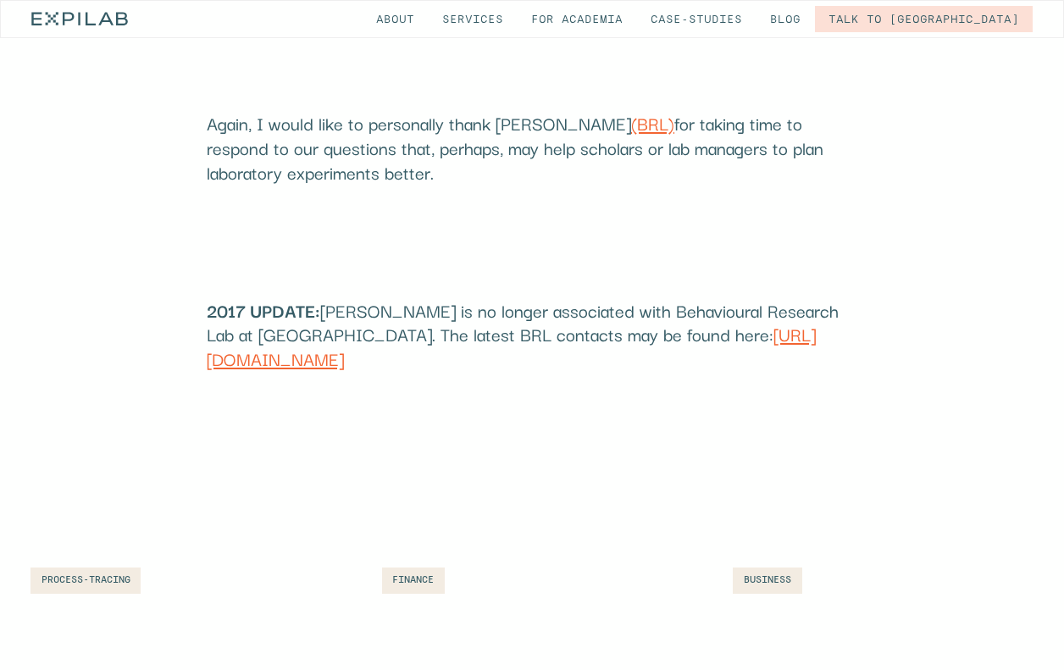
scroll to position [3538, 0]
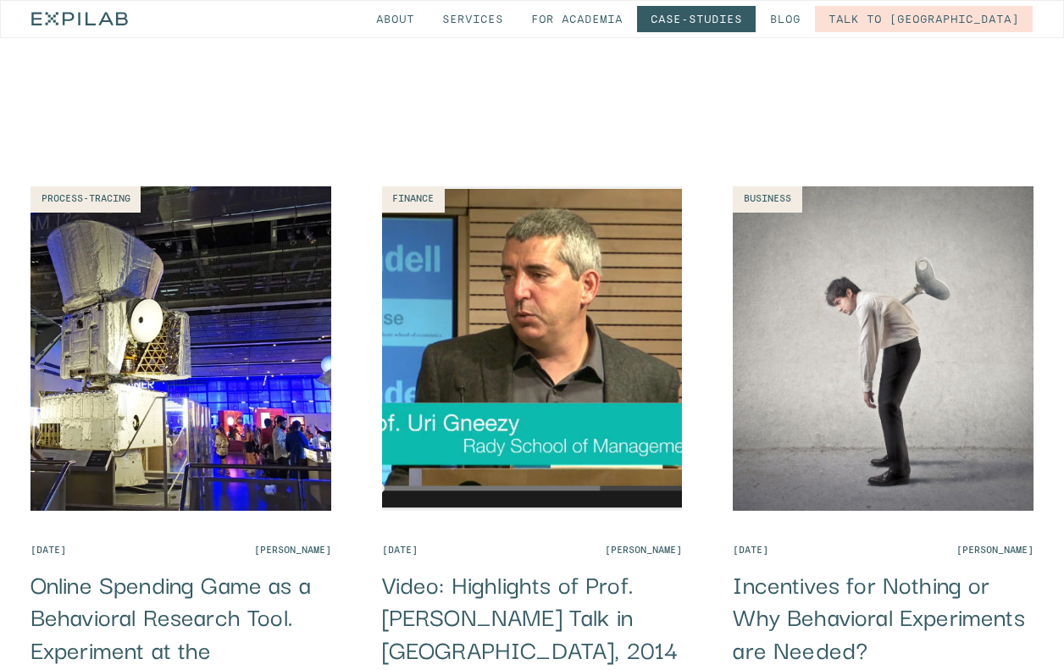
click at [756, 14] on link "Case-studies" at bounding box center [696, 19] width 119 height 26
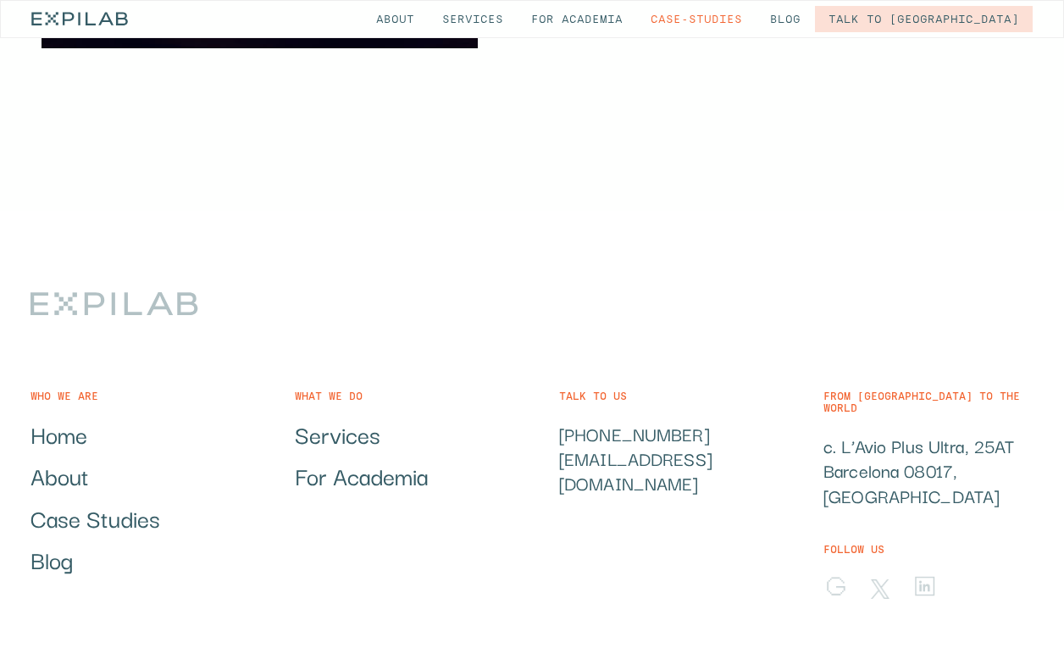
scroll to position [2670, 0]
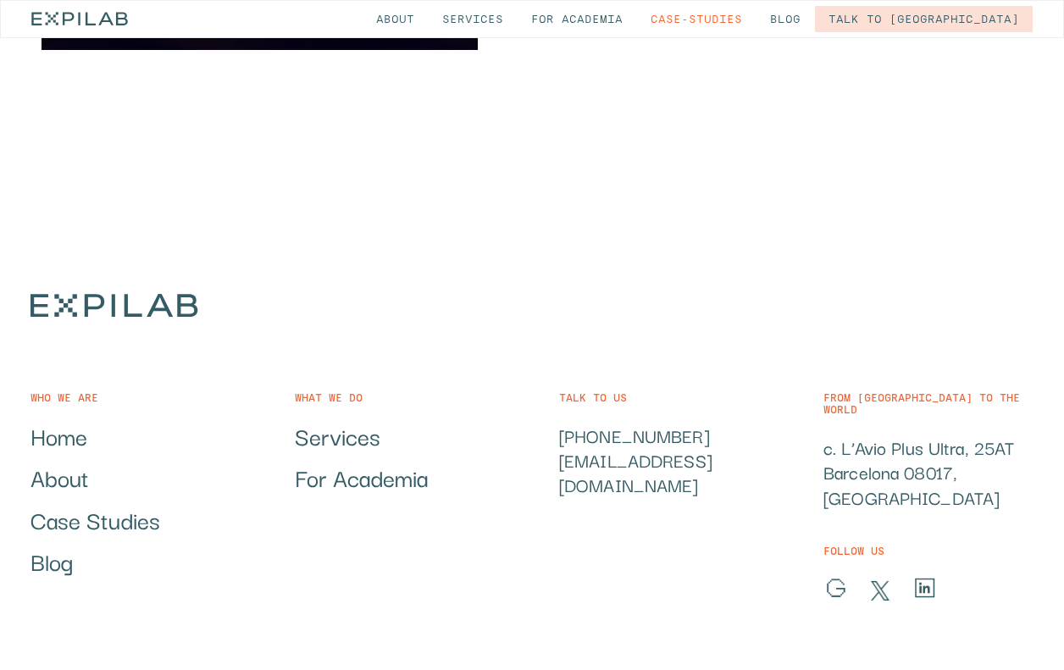
click at [76, 449] on link "Home" at bounding box center [58, 436] width 57 height 26
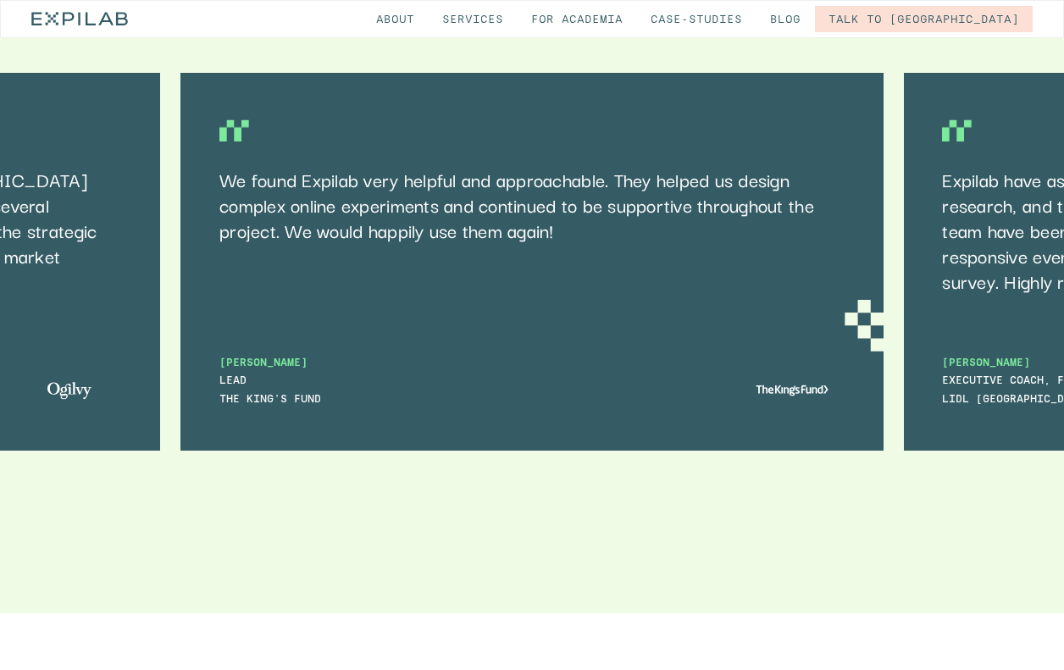
scroll to position [7194, 0]
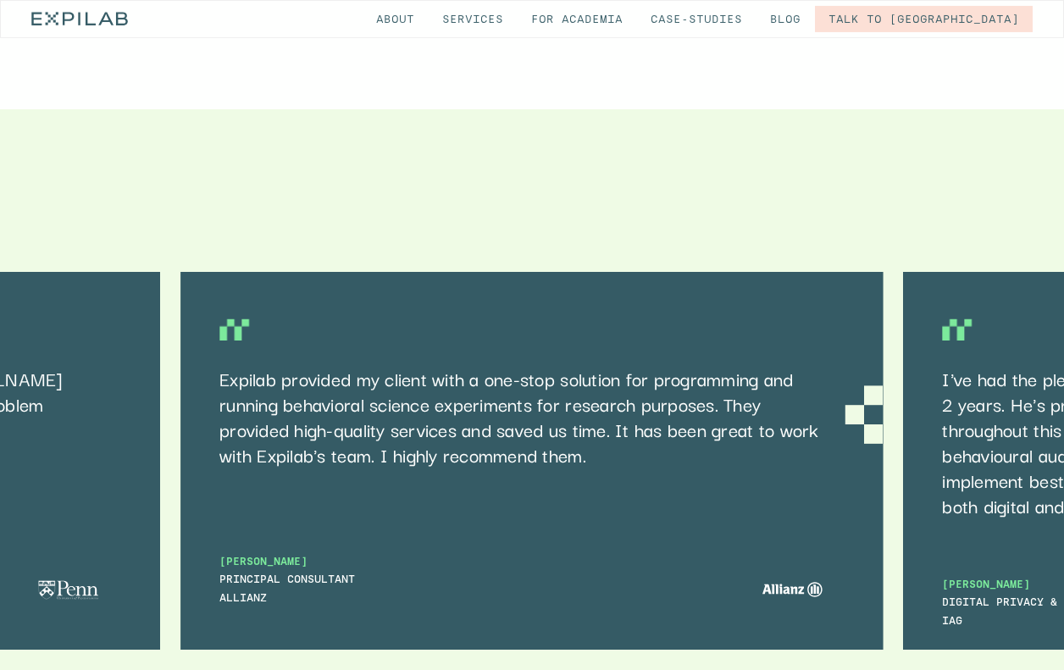
scroll to position [7001, 0]
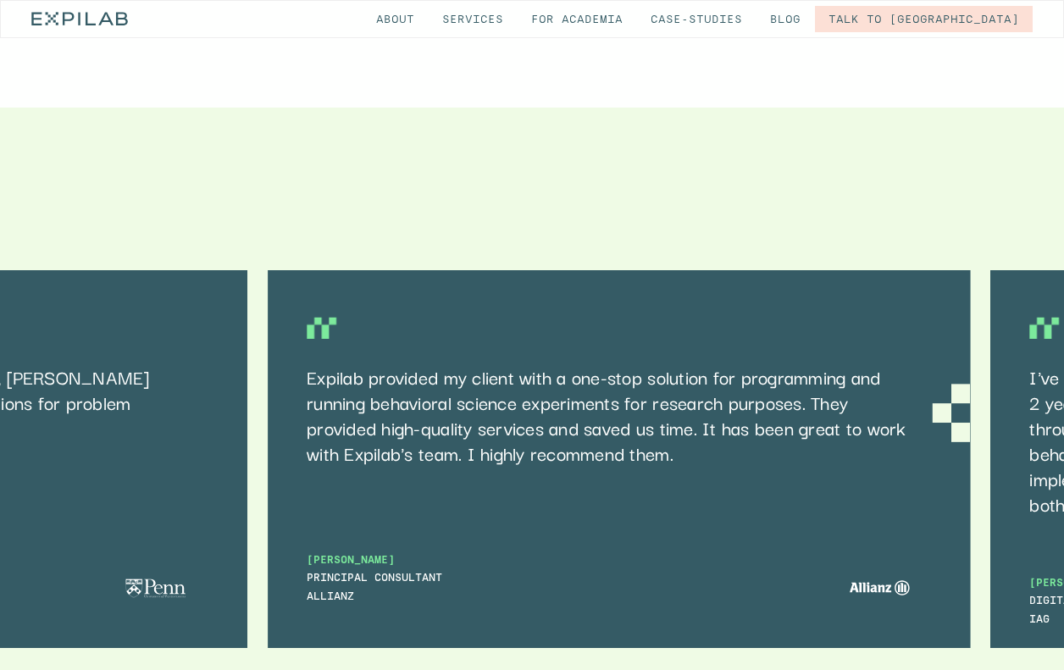
click at [671, 349] on div "Expilab provided my client with a one-stop solution for programming and running…" at bounding box center [619, 459] width 702 height 378
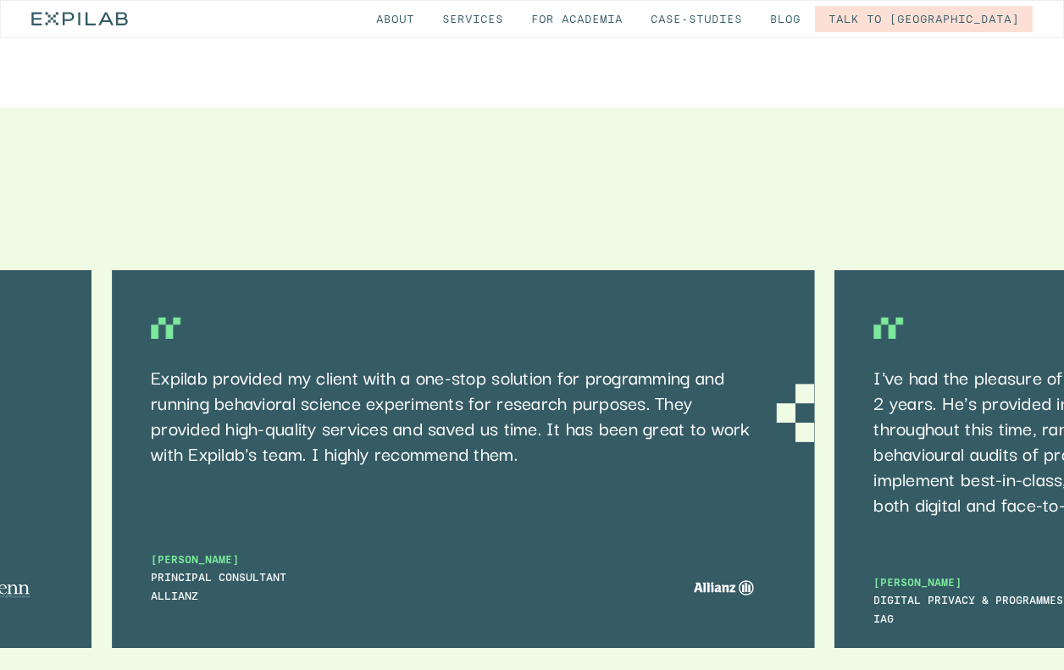
click at [162, 446] on div "Expilab provided my client with a one-stop solution for programming and running…" at bounding box center [463, 459] width 702 height 378
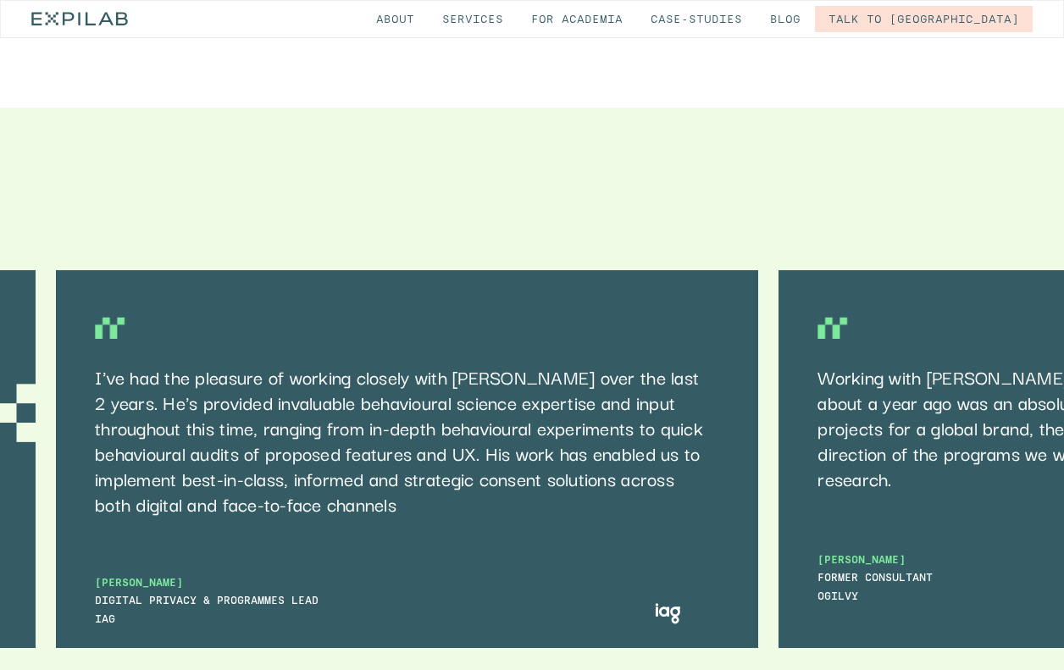
click at [355, 335] on div "I've had the pleasure of working closely with Andrew over the last 2 years. He'…" at bounding box center [407, 459] width 702 height 378
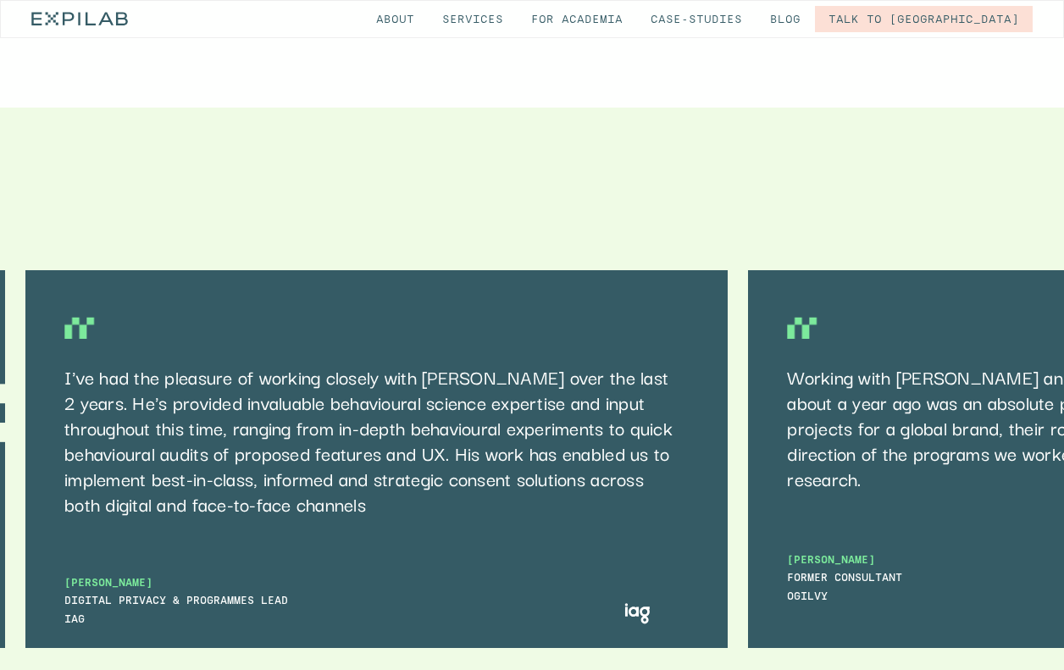
click at [158, 363] on p "I've had the pleasure of working closely with [PERSON_NAME] over the last 2 yea…" at bounding box center [371, 439] width 615 height 152
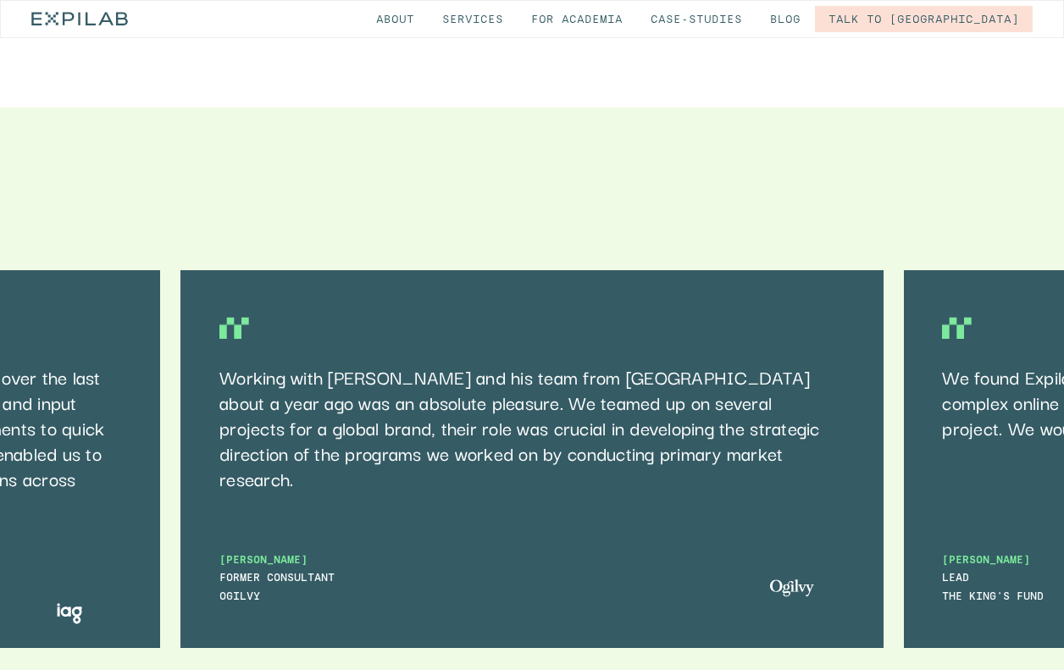
click at [784, 362] on div "Working with Andrew and his team from Expilab about a year ago was an absolute …" at bounding box center [531, 459] width 702 height 378
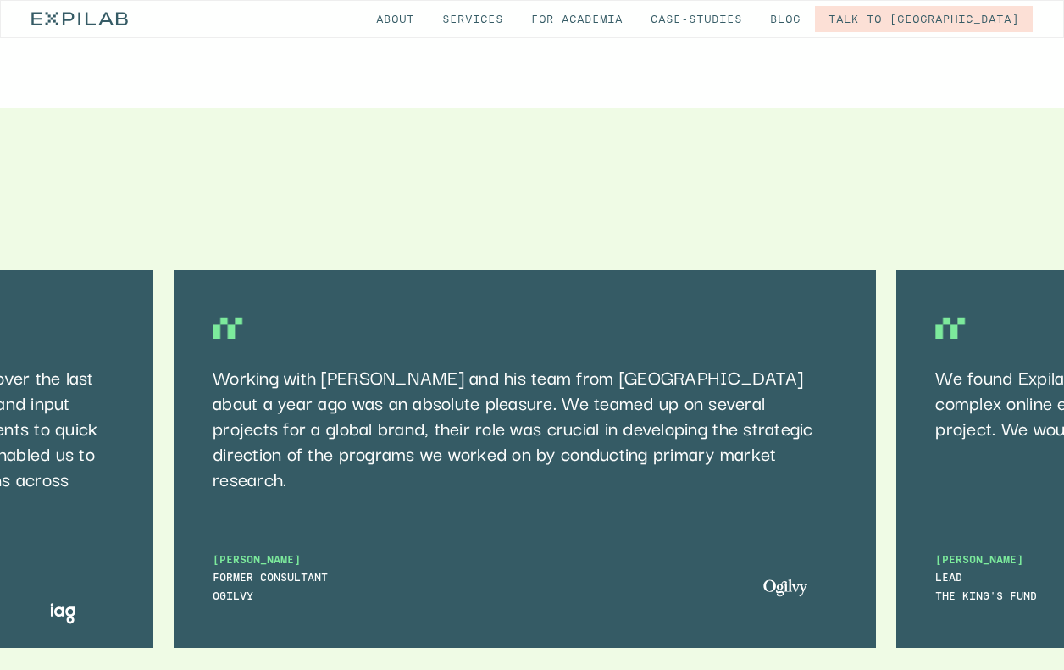
click at [245, 274] on div "Working with Andrew and his team from Expilab about a year ago was an absolute …" at bounding box center [525, 459] width 702 height 378
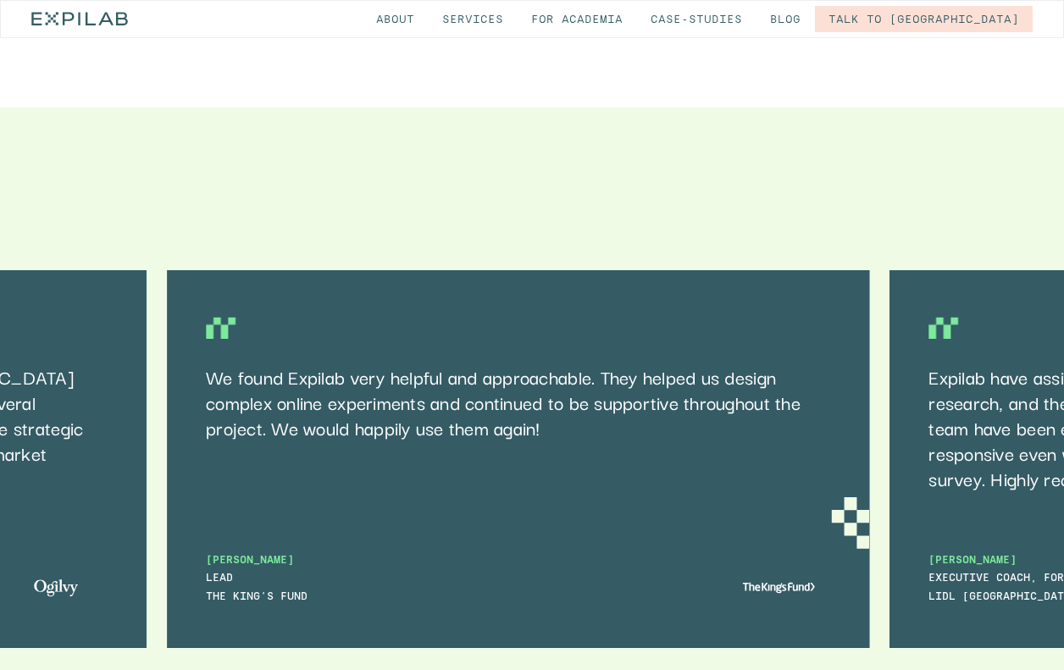
click at [740, 299] on div "We found Expilab very helpful and approachable. They helped us design complex o…" at bounding box center [518, 459] width 702 height 378
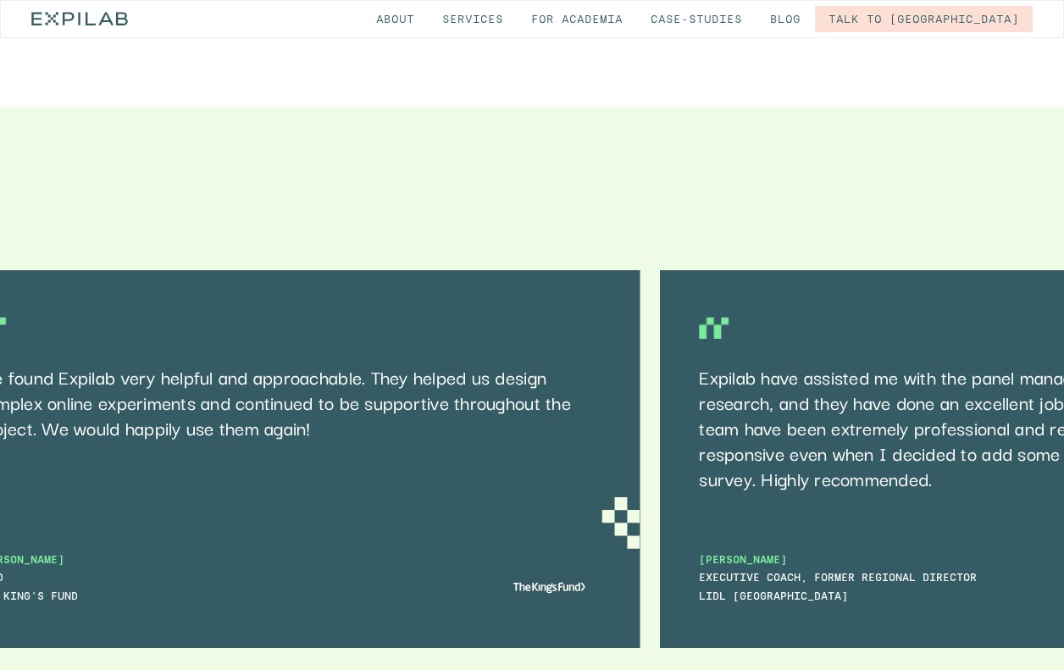
click at [23, 270] on div "We found Expilab very helpful and approachable. They helped us design complex o…" at bounding box center [288, 459] width 702 height 378
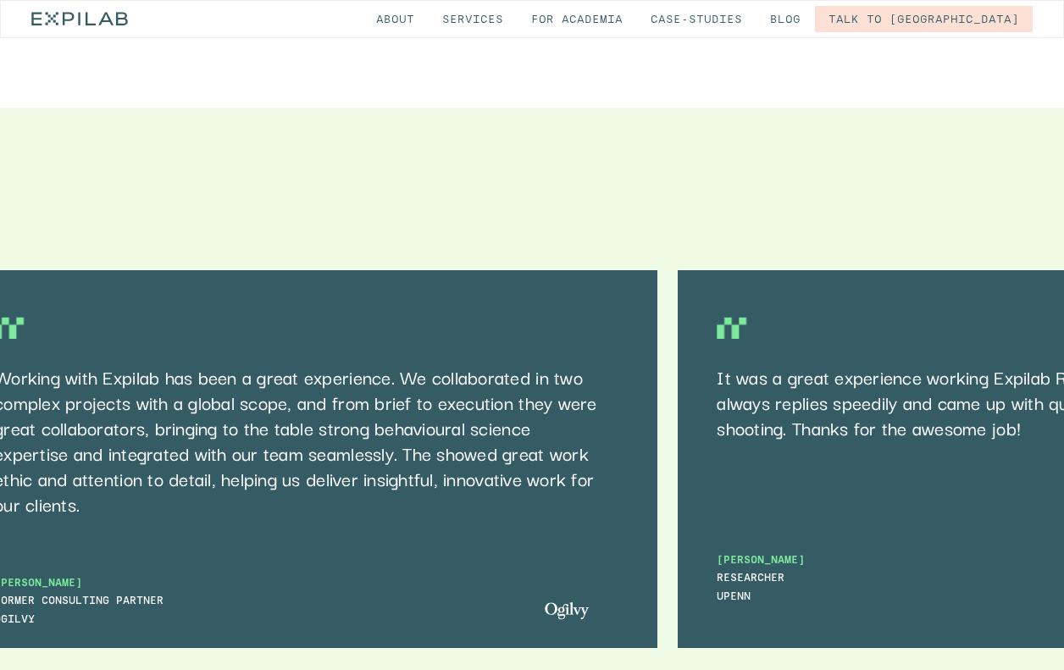
click at [61, 270] on div "Working with Expilab has been a great experience. We collaborated in two comple…" at bounding box center [306, 459] width 702 height 378
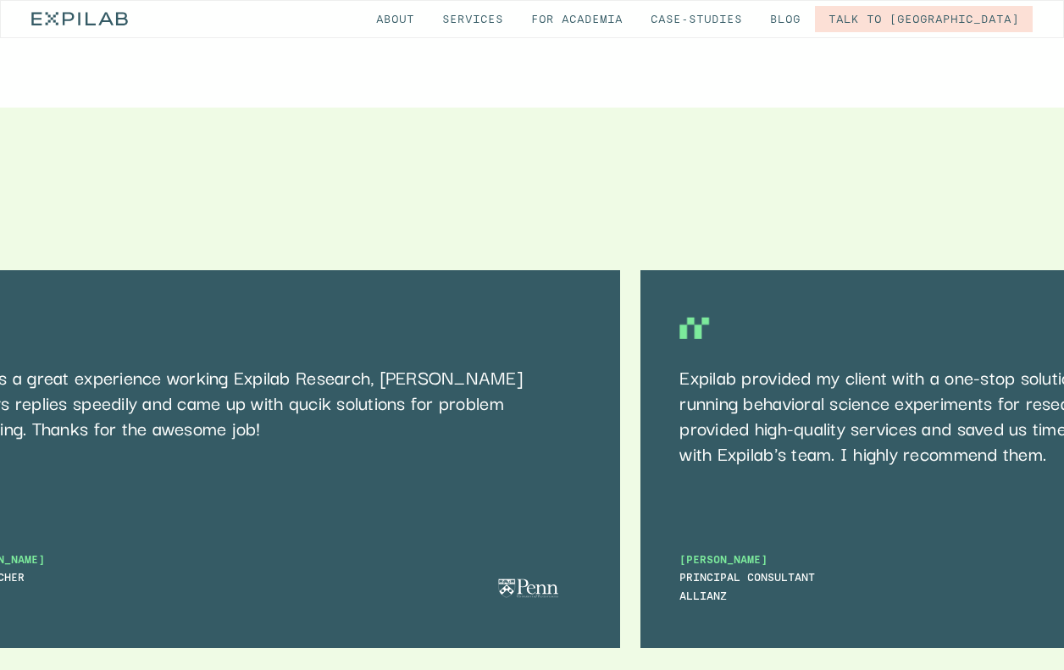
click at [239, 277] on div "It was a great experience working Expilab Research, Andrew always replies speed…" at bounding box center [269, 459] width 702 height 378
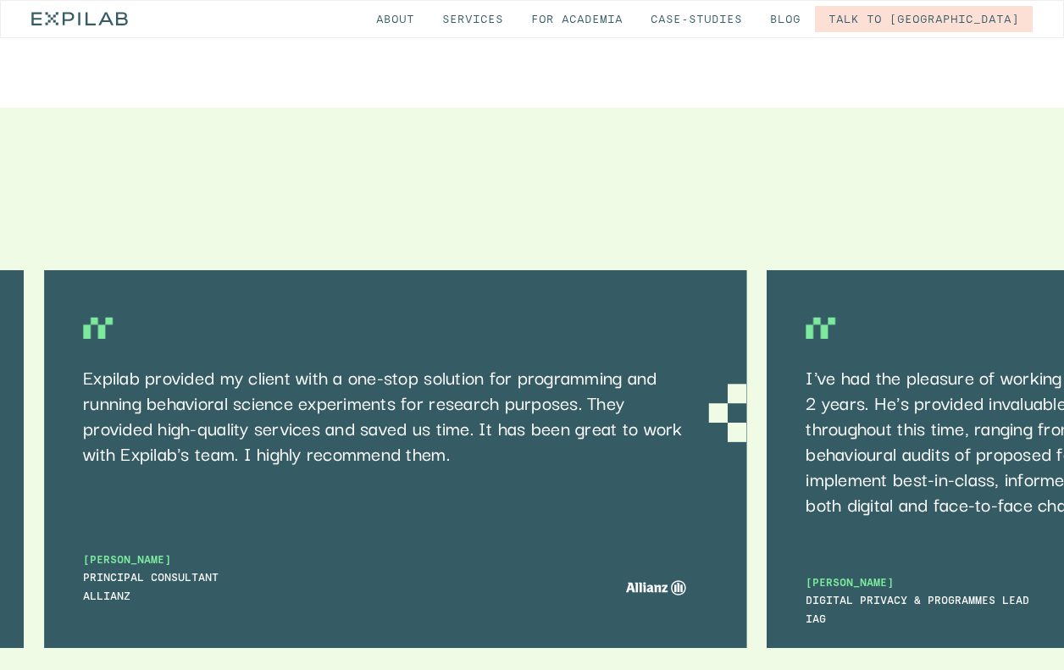
click at [227, 363] on p "Expilab provided my client with a one-stop solution for programming and running…" at bounding box center [390, 414] width 615 height 102
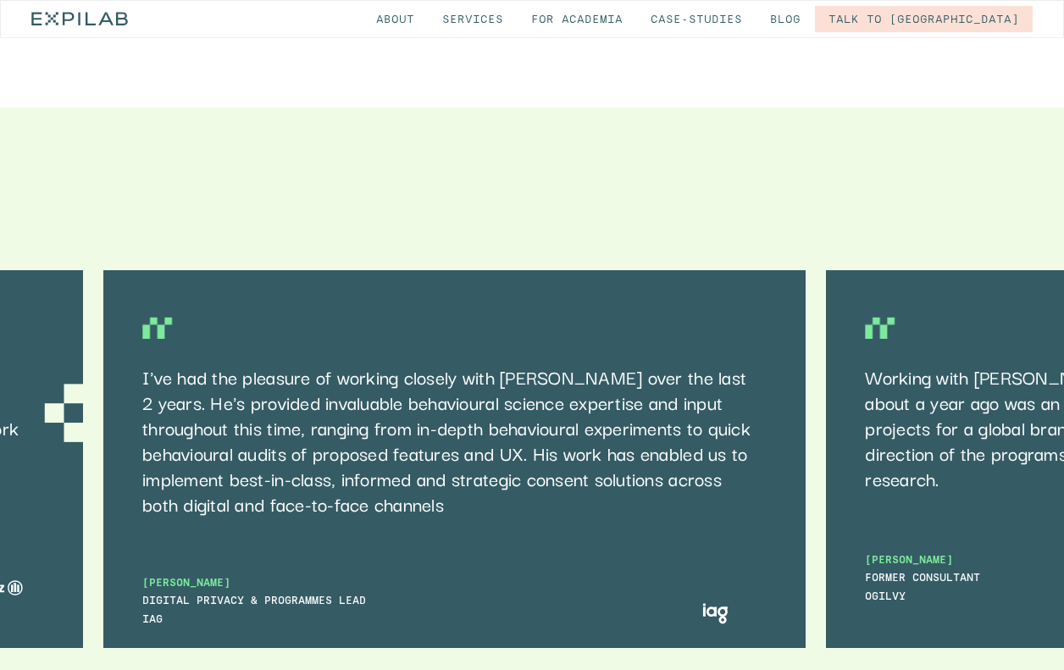
click at [322, 363] on p "I've had the pleasure of working closely with Andrew over the last 2 years. He'…" at bounding box center [449, 439] width 615 height 152
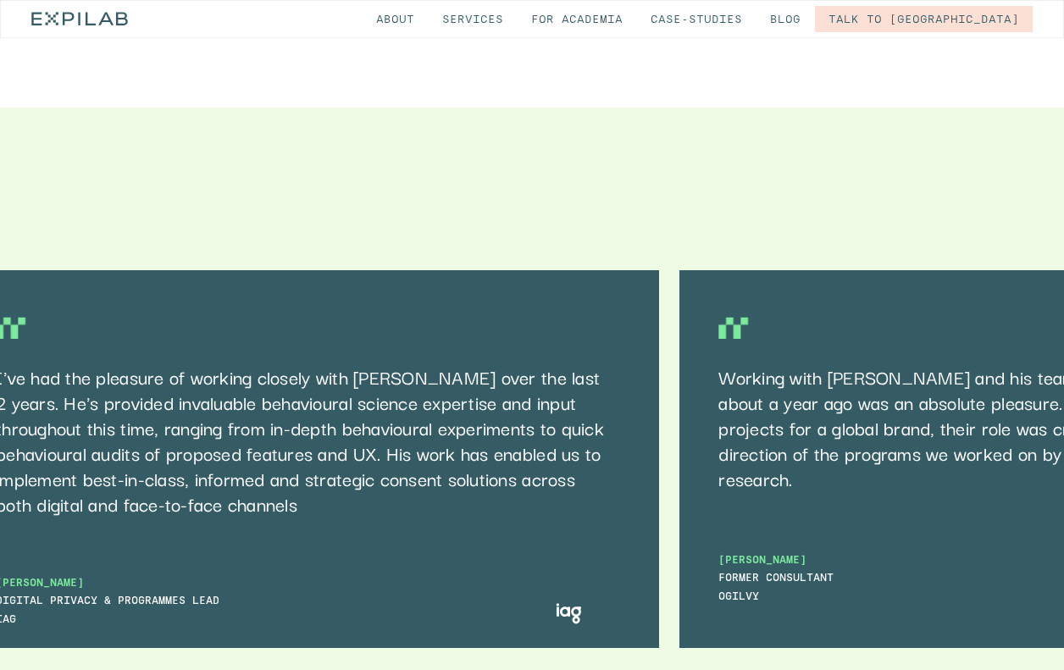
click at [138, 270] on div "I've had the pleasure of working closely with Andrew over the last 2 years. He'…" at bounding box center [308, 459] width 702 height 378
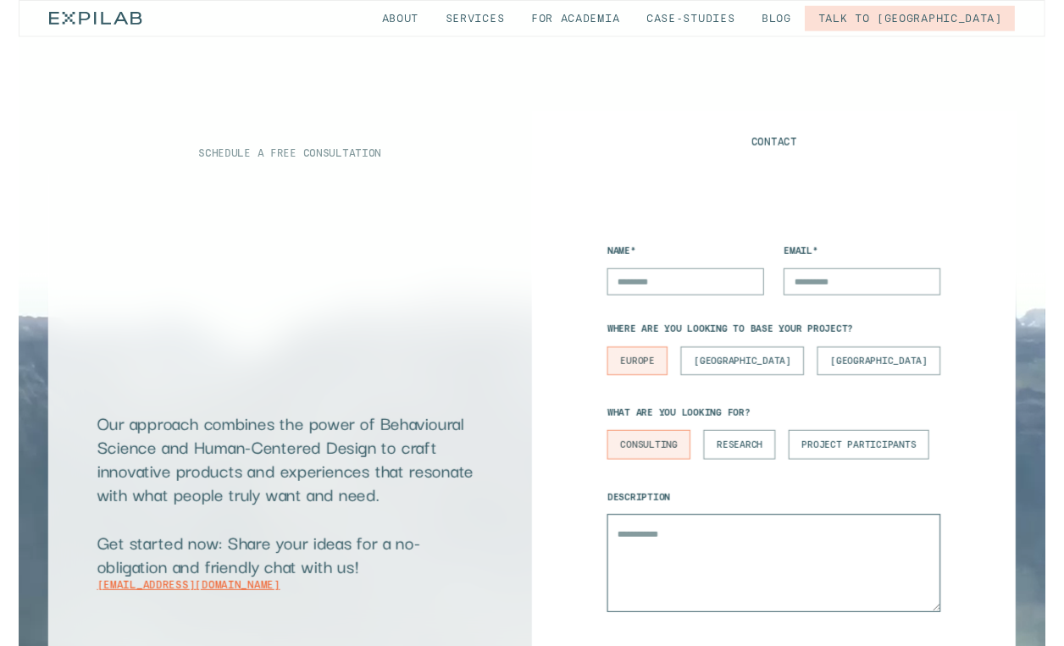
scroll to position [10894, 0]
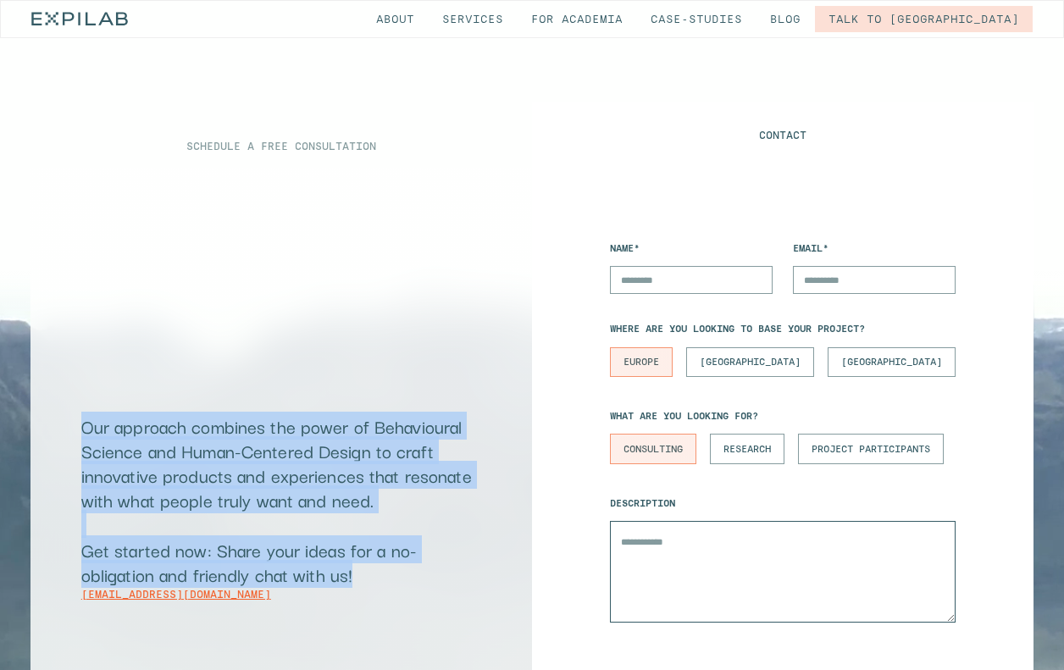
drag, startPoint x: 87, startPoint y: 284, endPoint x: 367, endPoint y: 440, distance: 320.1
click at [367, 440] on p "Our approach combines the power of Behavioural Science and Human-Centered Desig…" at bounding box center [281, 499] width 400 height 173
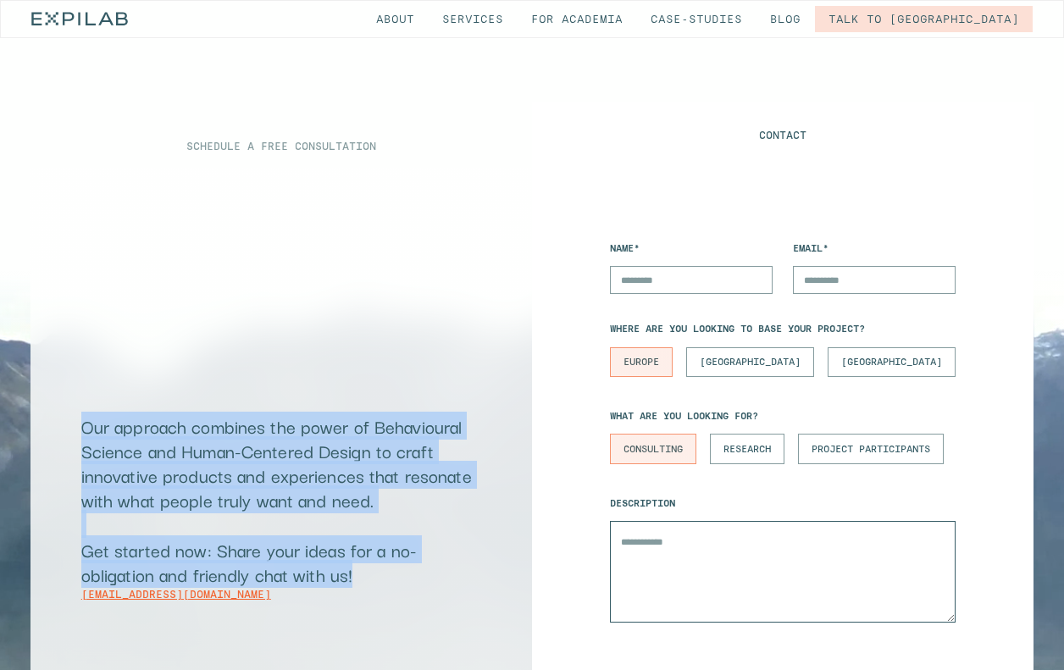
copy p "Our approach combines the power of Behavioural Science and Human-Centered Desig…"
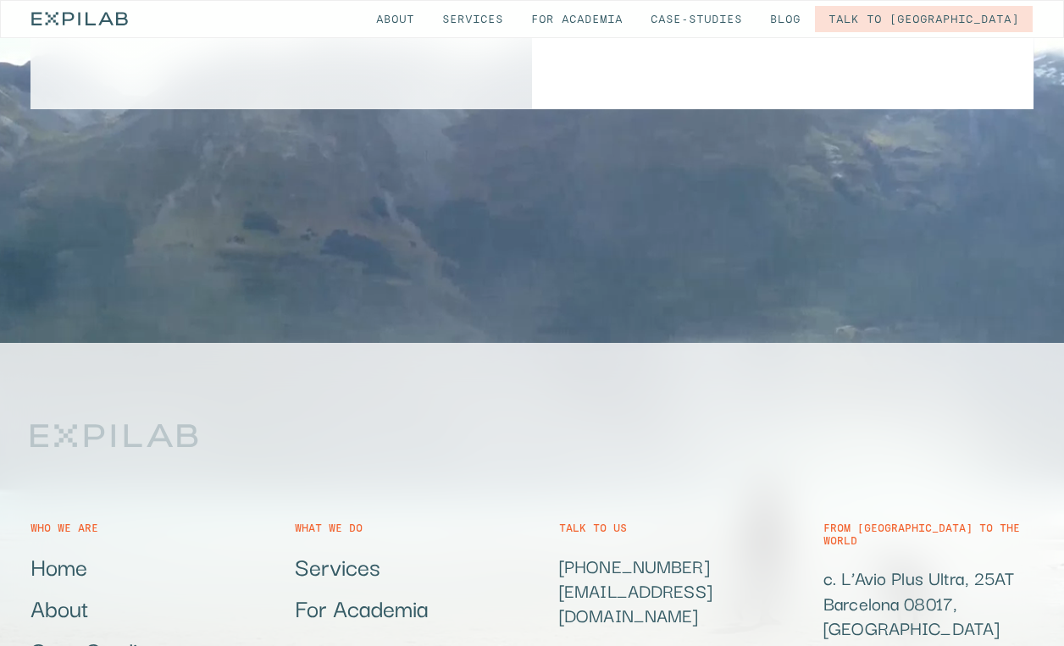
scroll to position [11511, 0]
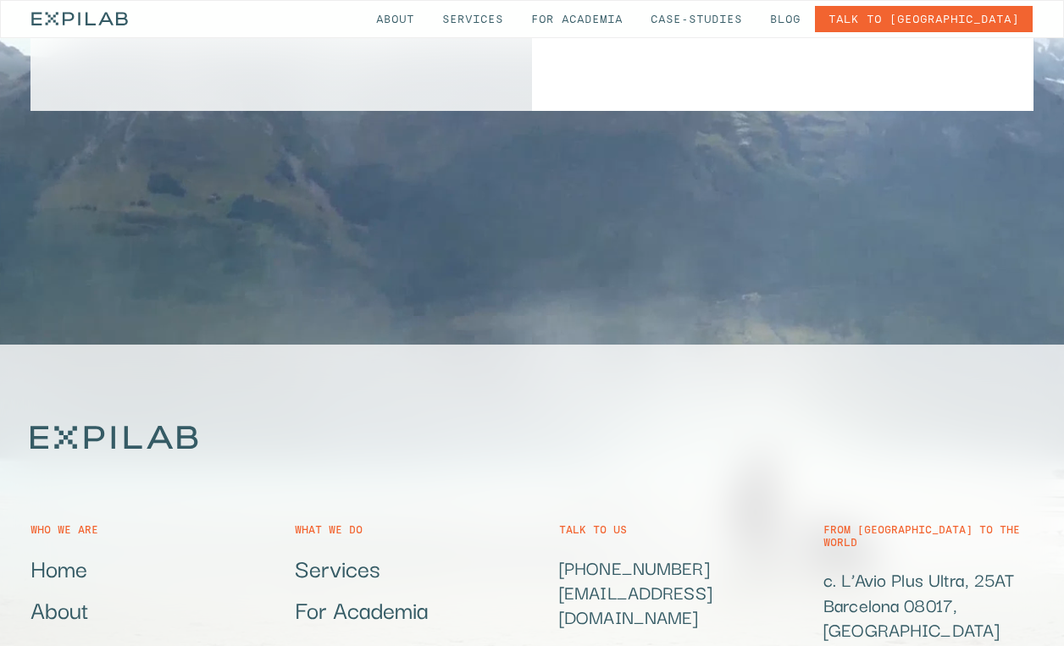
click at [990, 25] on link "Talk to [GEOGRAPHIC_DATA]" at bounding box center [924, 19] width 218 height 26
